Goal: Task Accomplishment & Management: Manage account settings

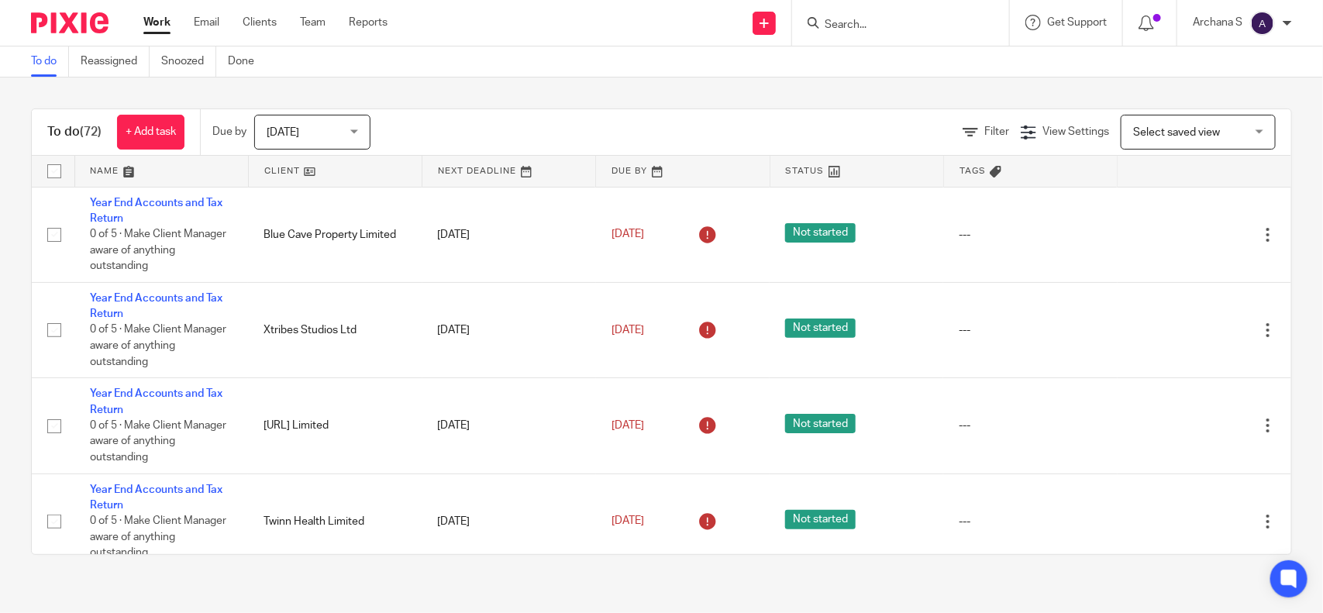
click at [1262, 16] on img at bounding box center [1262, 23] width 25 height 25
click at [1223, 66] on span "My profile" at bounding box center [1228, 61] width 48 height 11
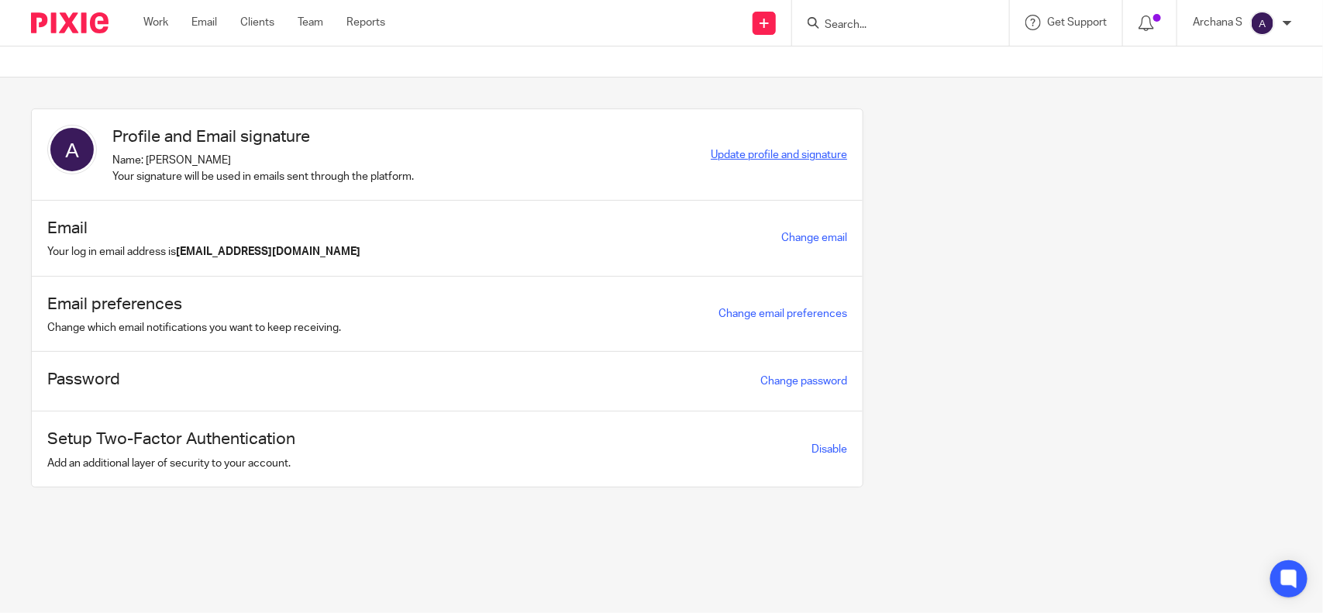
click at [791, 153] on span "Update profile and signature" at bounding box center [779, 155] width 136 height 11
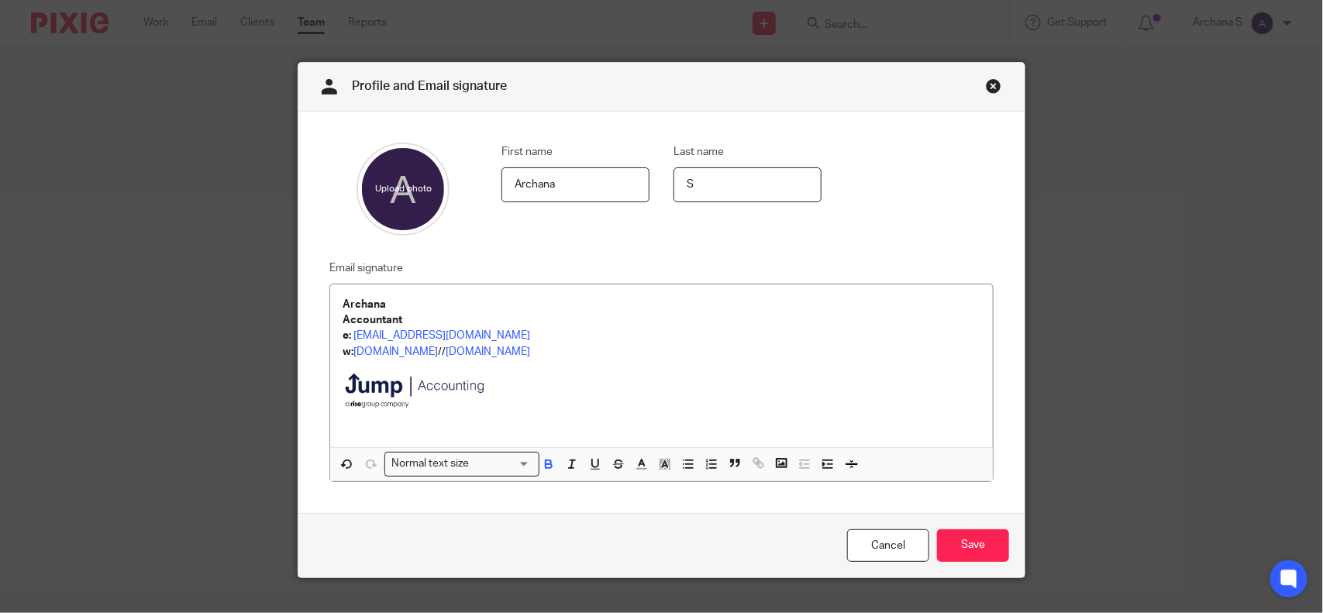
click at [343, 314] on p "Accountant" at bounding box center [662, 320] width 638 height 16
drag, startPoint x: 512, startPoint y: 392, endPoint x: 357, endPoint y: 378, distance: 156.5
click at [357, 378] on p at bounding box center [662, 394] width 638 height 69
click at [423, 401] on img at bounding box center [418, 392] width 151 height 64
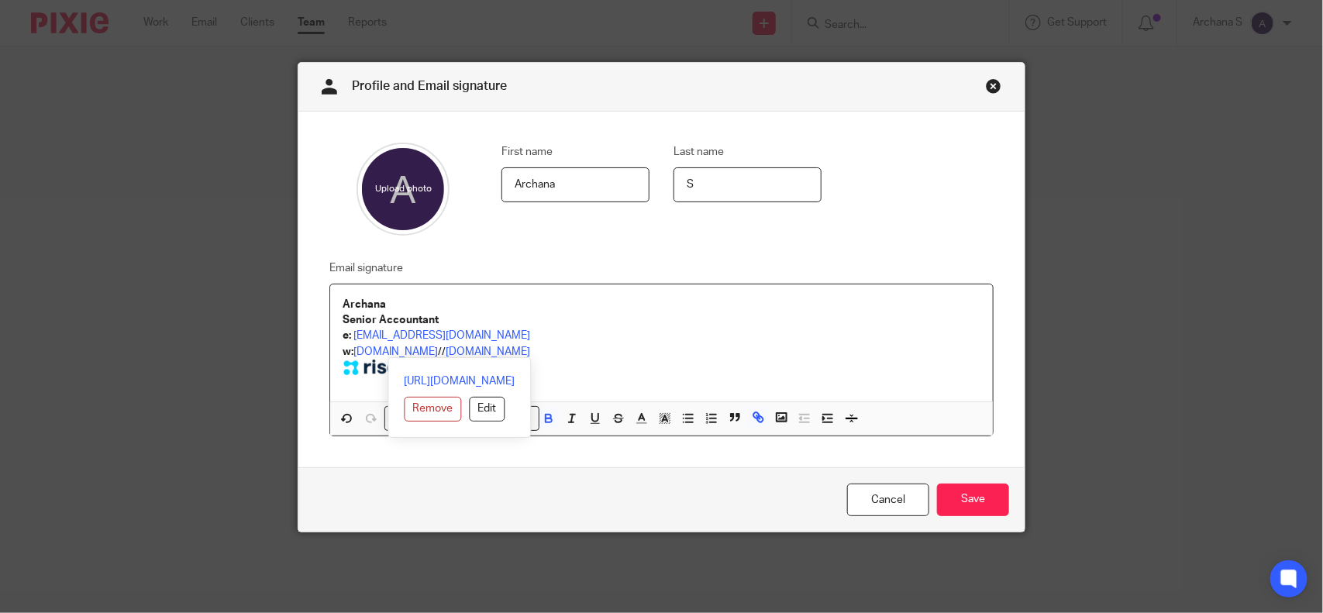
drag, startPoint x: 347, startPoint y: 350, endPoint x: 595, endPoint y: 351, distance: 248.1
click at [595, 351] on p "w: [DOMAIN_NAME] // [DOMAIN_NAME]" at bounding box center [662, 352] width 638 height 16
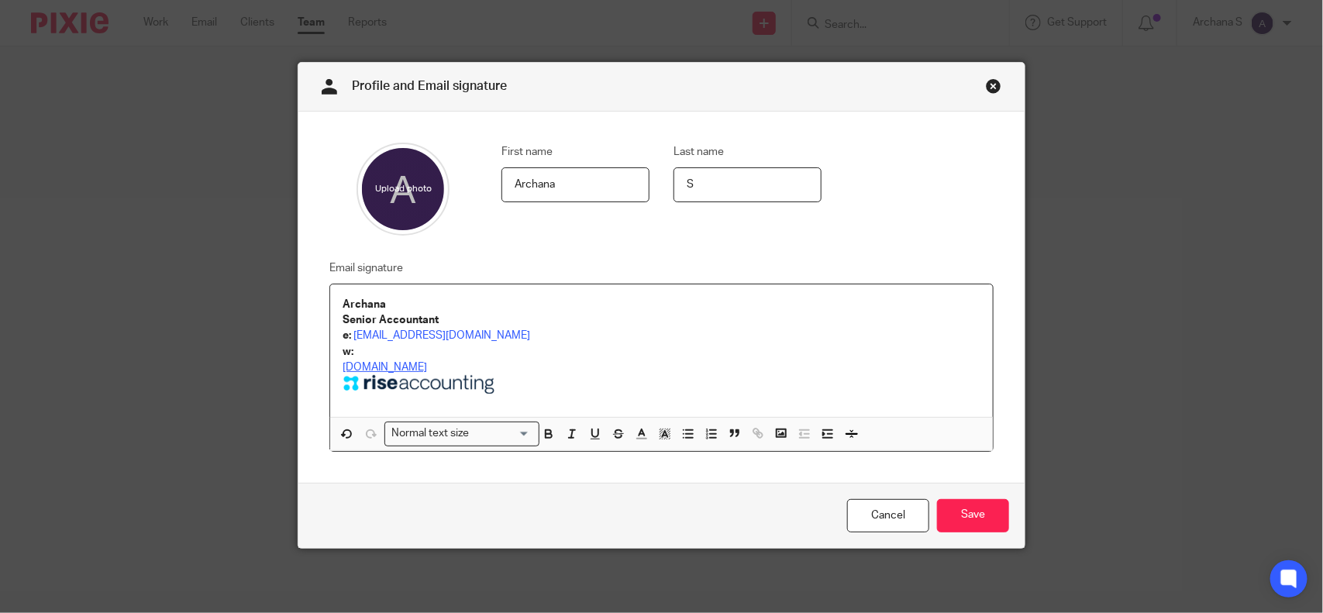
click at [343, 366] on link "[DOMAIN_NAME]" at bounding box center [385, 367] width 84 height 11
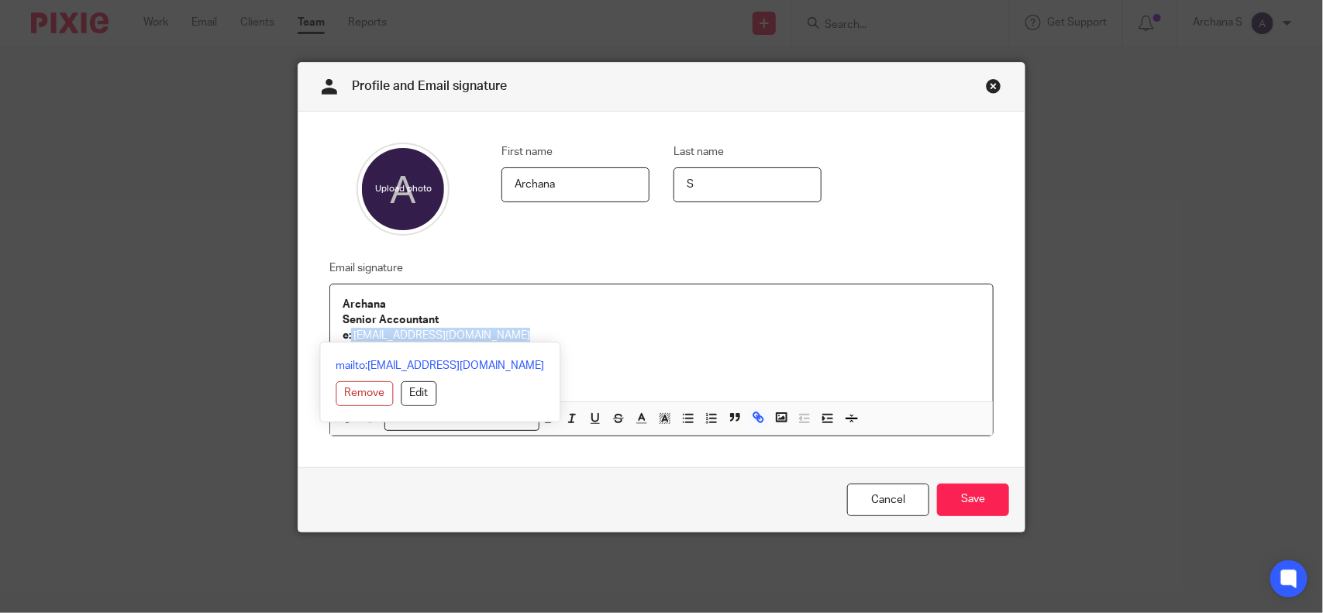
drag, startPoint x: 346, startPoint y: 339, endPoint x: 506, endPoint y: 340, distance: 160.5
click at [506, 340] on p "e: [EMAIL_ADDRESS][DOMAIN_NAME]" at bounding box center [662, 336] width 638 height 16
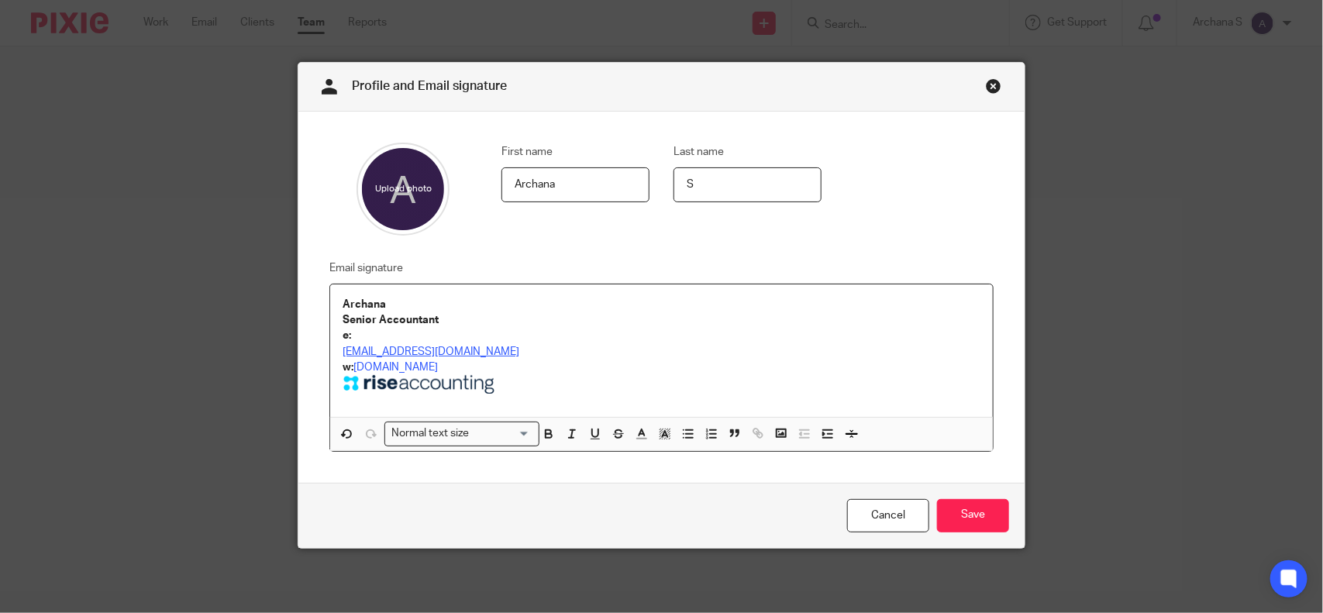
click at [343, 353] on link "[EMAIL_ADDRESS][DOMAIN_NAME]" at bounding box center [431, 352] width 177 height 11
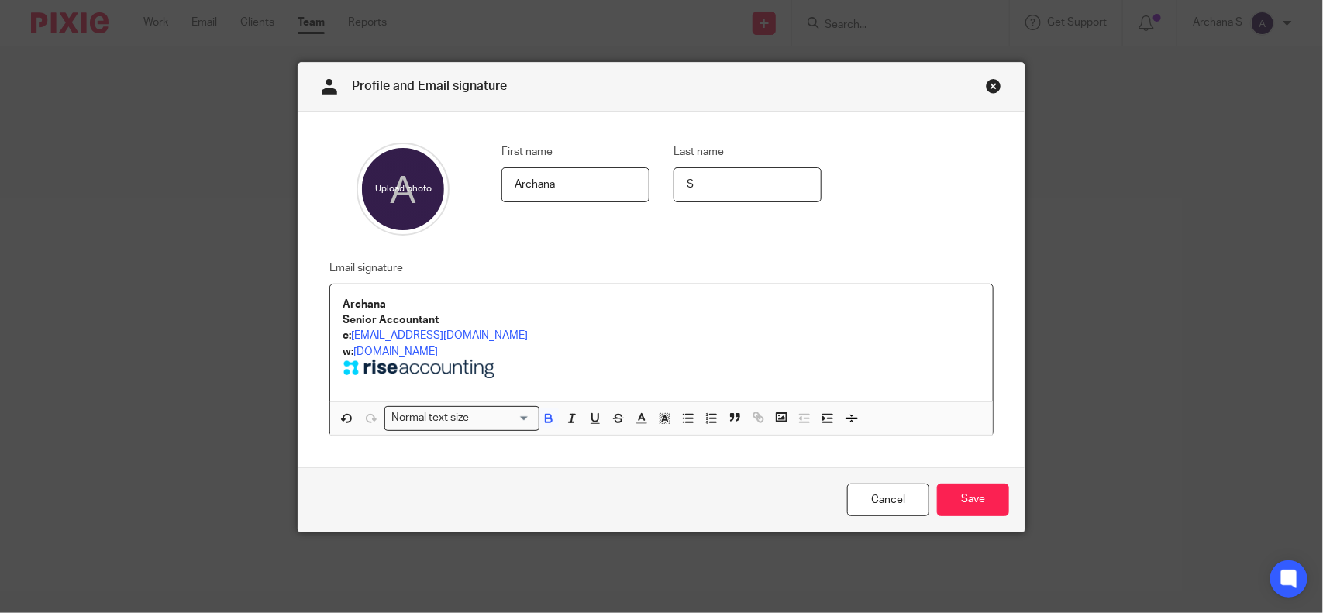
click at [489, 353] on p "w: [DOMAIN_NAME]" at bounding box center [662, 352] width 638 height 16
drag, startPoint x: 506, startPoint y: 328, endPoint x: 509, endPoint y: 337, distance: 9.6
click at [508, 328] on p "e: [EMAIL_ADDRESS][DOMAIN_NAME]" at bounding box center [662, 336] width 638 height 16
click at [446, 314] on p "Senior Accountant" at bounding box center [662, 320] width 638 height 16
click at [971, 498] on input "Save" at bounding box center [973, 500] width 72 height 33
